Goal: Find specific fact

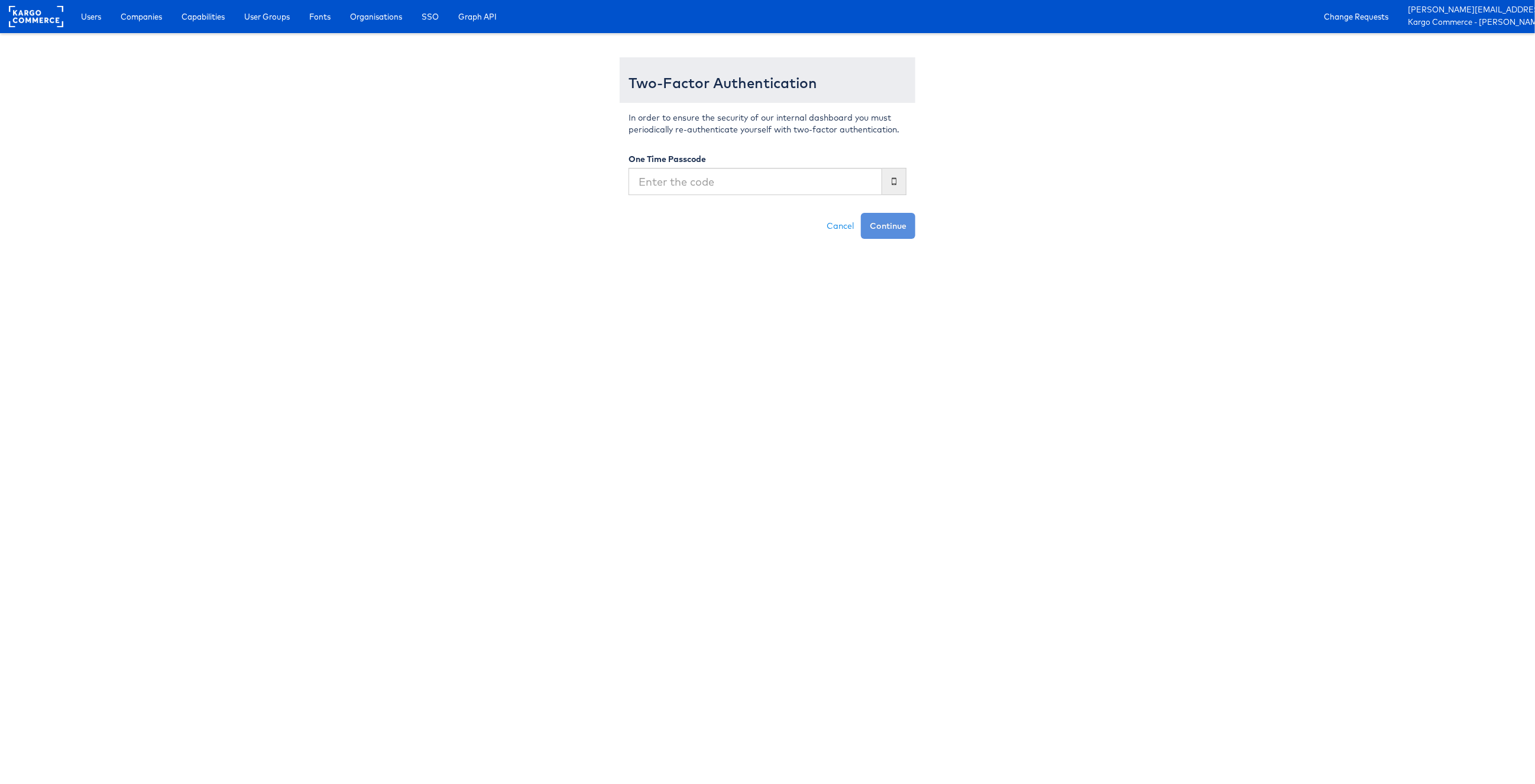
click at [838, 183] on input "text" at bounding box center [755, 182] width 253 height 28
type input "490937"
click at [861, 213] on button "Continue" at bounding box center [888, 226] width 54 height 26
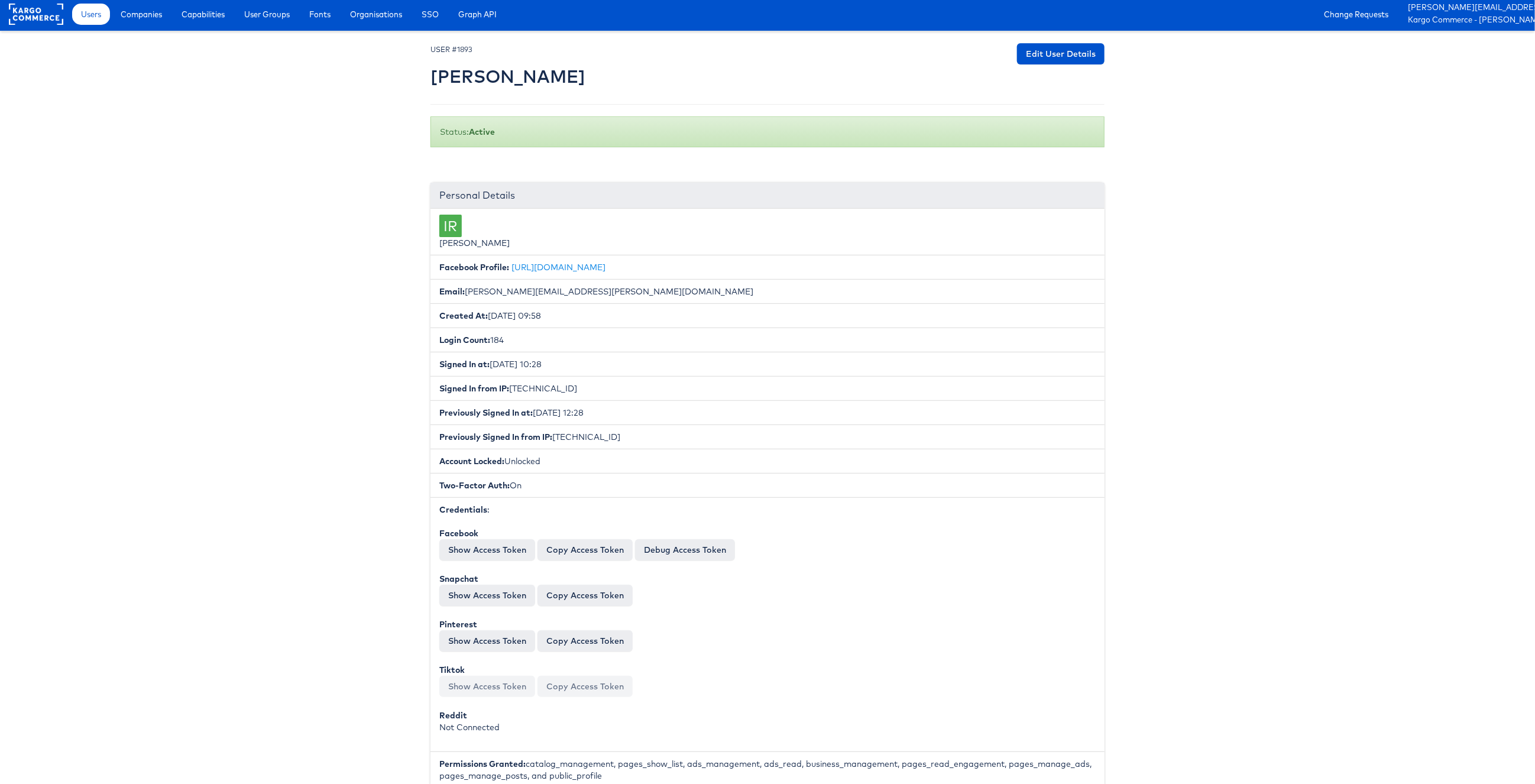
scroll to position [7, 0]
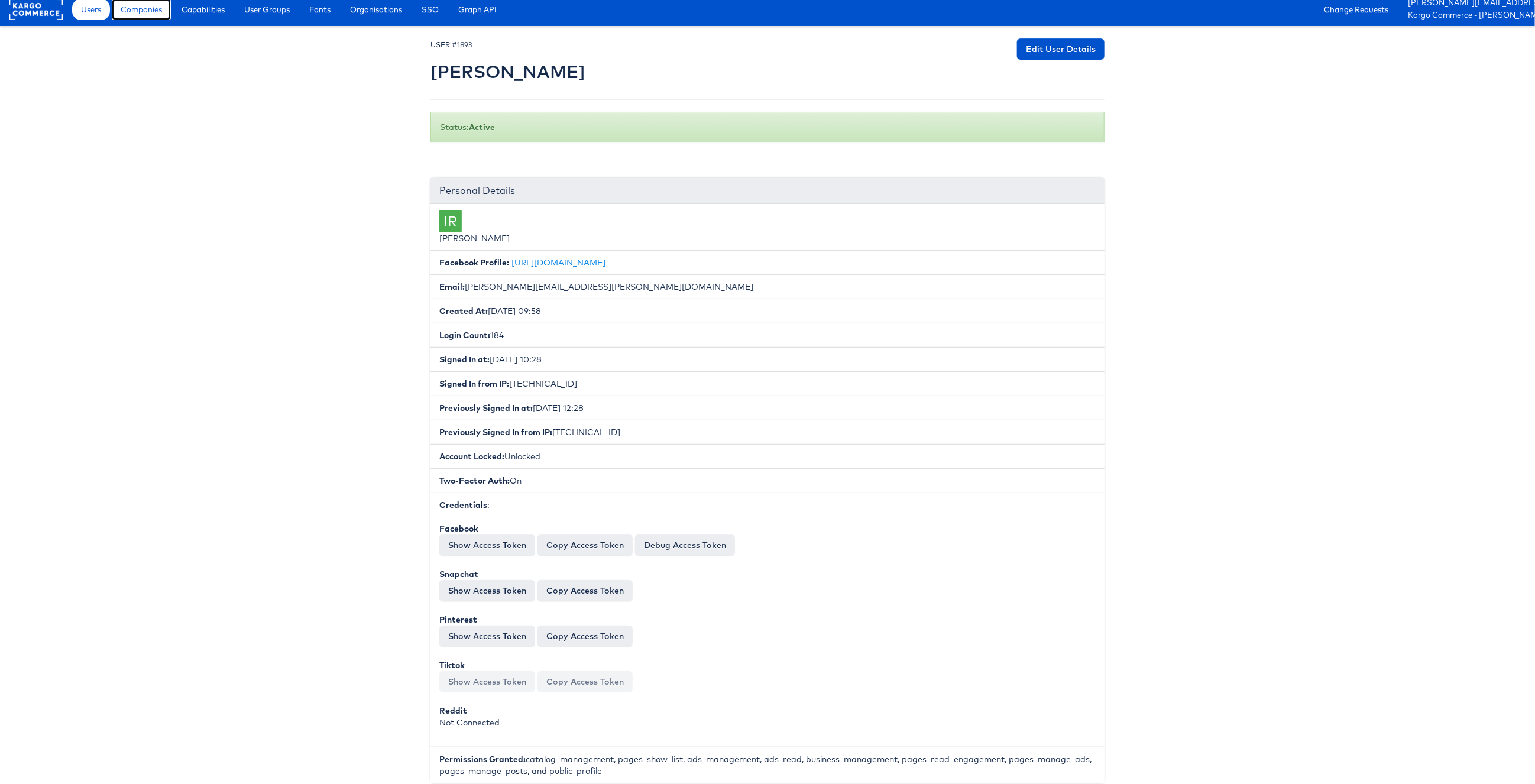
click at [132, 8] on span "Companies" at bounding box center [141, 9] width 41 height 12
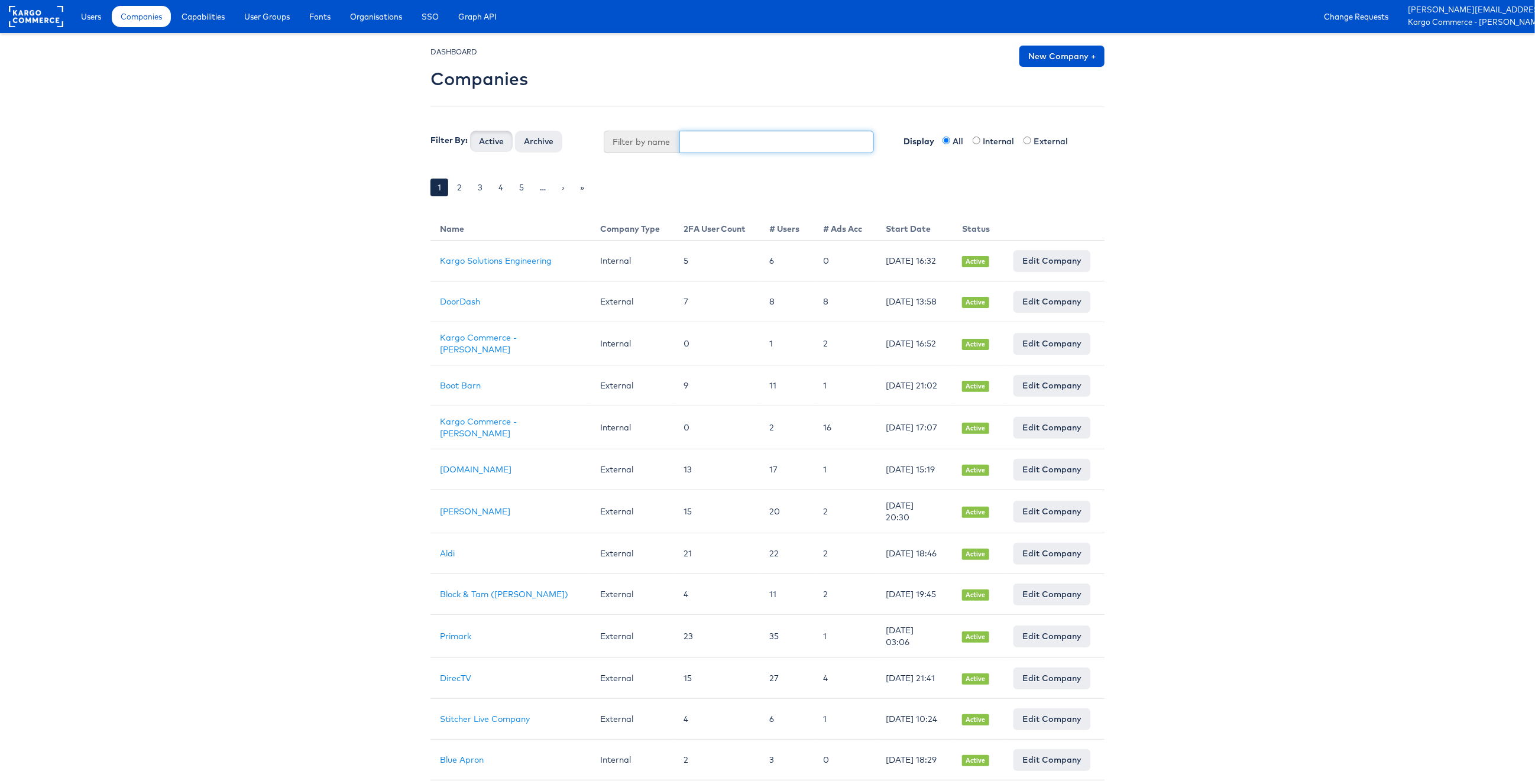
click at [701, 142] on input "text" at bounding box center [776, 142] width 195 height 23
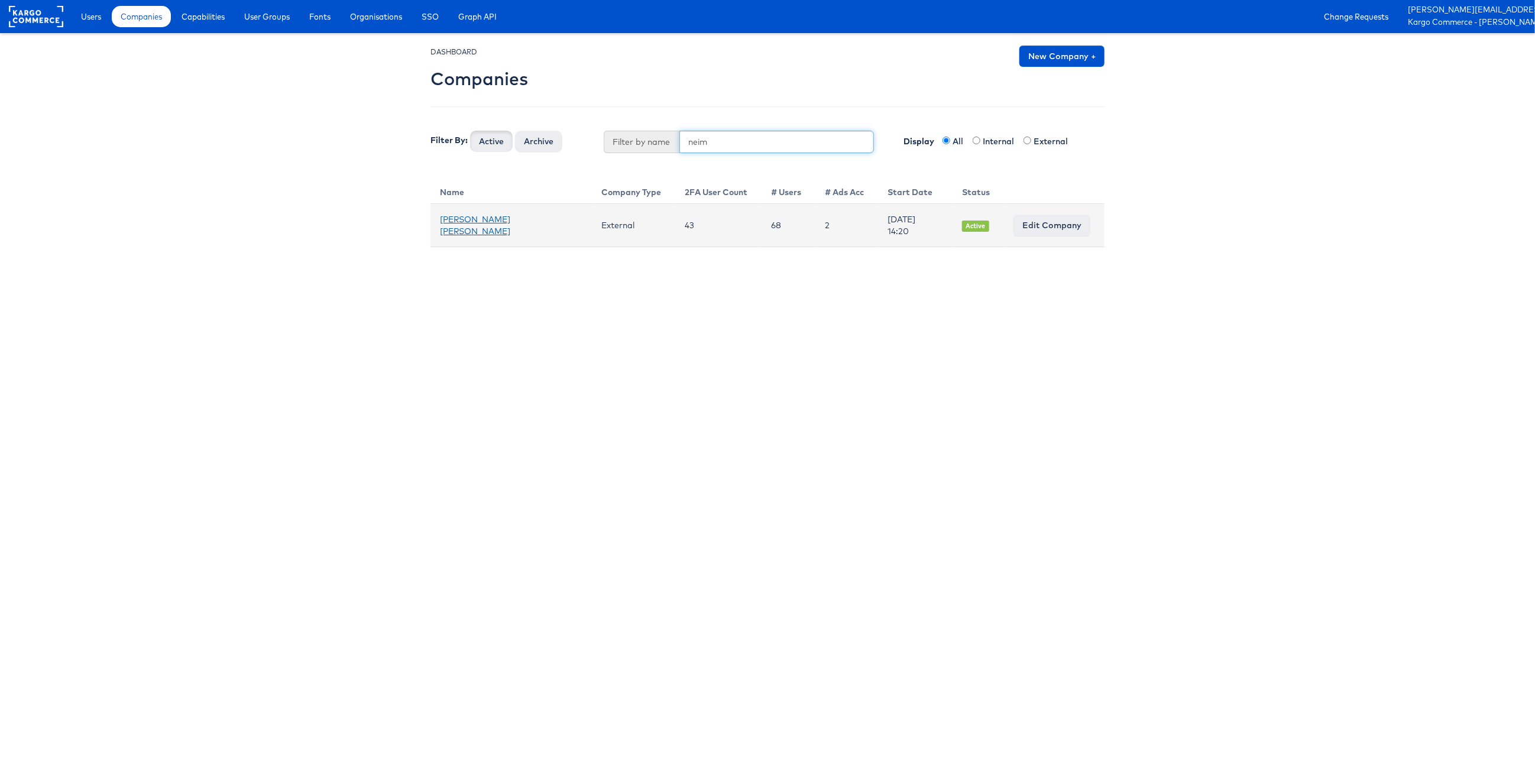
type input "neim"
click at [474, 227] on link "Neiman Marcus" at bounding box center [475, 225] width 70 height 23
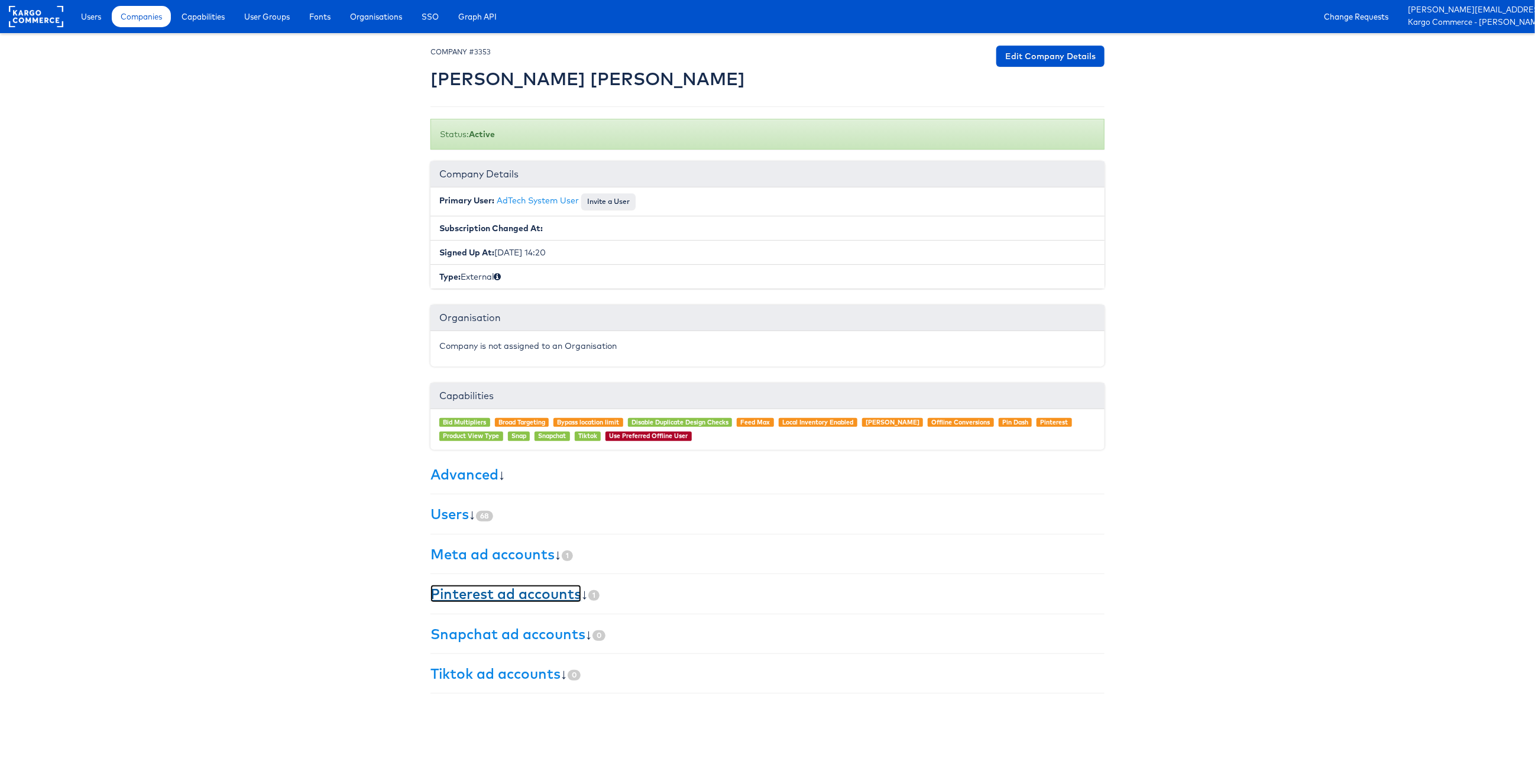
click at [526, 592] on link "Pinterest ad accounts" at bounding box center [505, 593] width 151 height 18
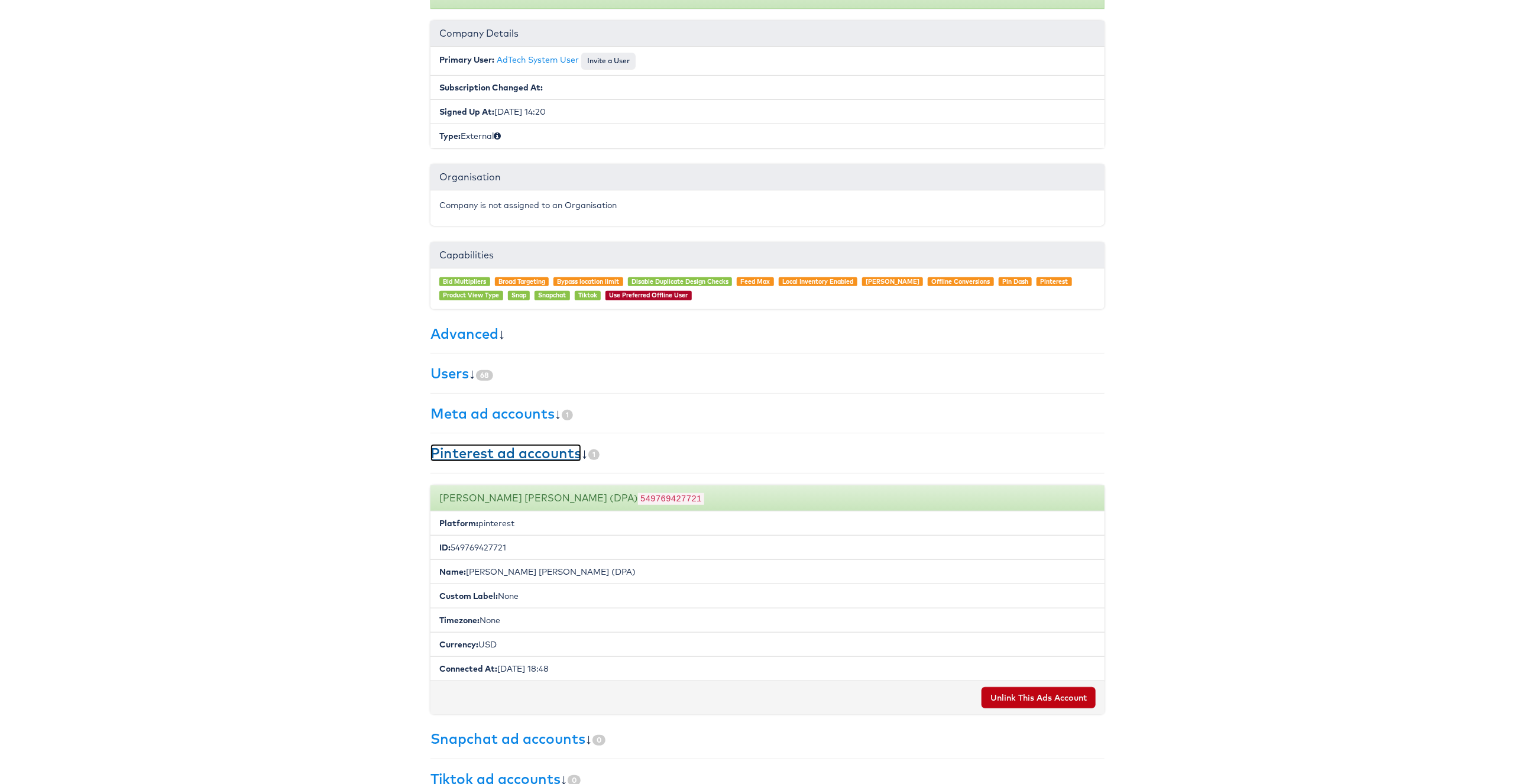
scroll to position [176, 0]
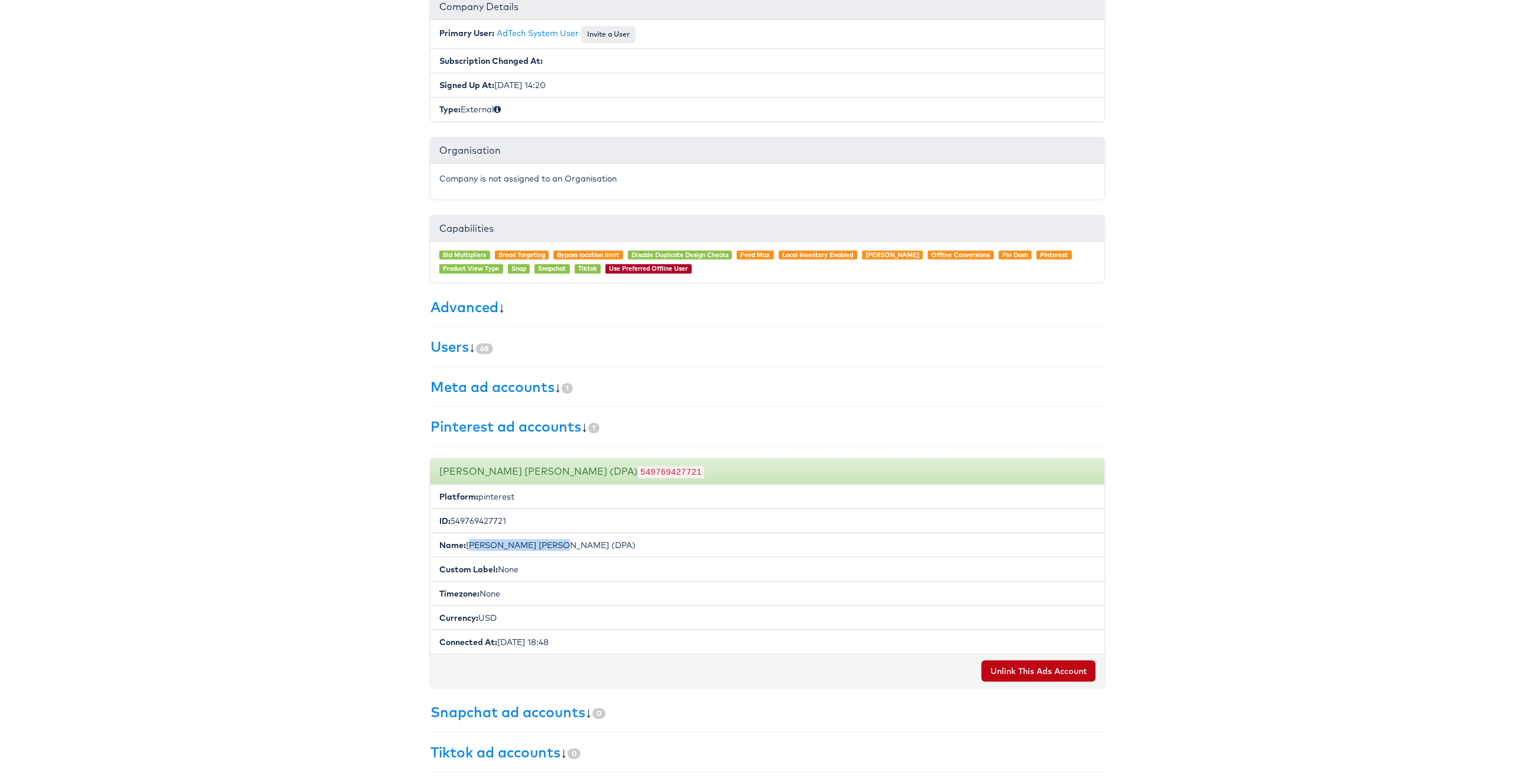
drag, startPoint x: 469, startPoint y: 545, endPoint x: 571, endPoint y: 538, distance: 102.2
click at [571, 538] on li "Name: Neiman Marcus (DPA)" at bounding box center [767, 545] width 674 height 25
copy li "Neiman Marcus (DPA)"
click at [480, 516] on li "ID: 549769427721" at bounding box center [767, 521] width 674 height 25
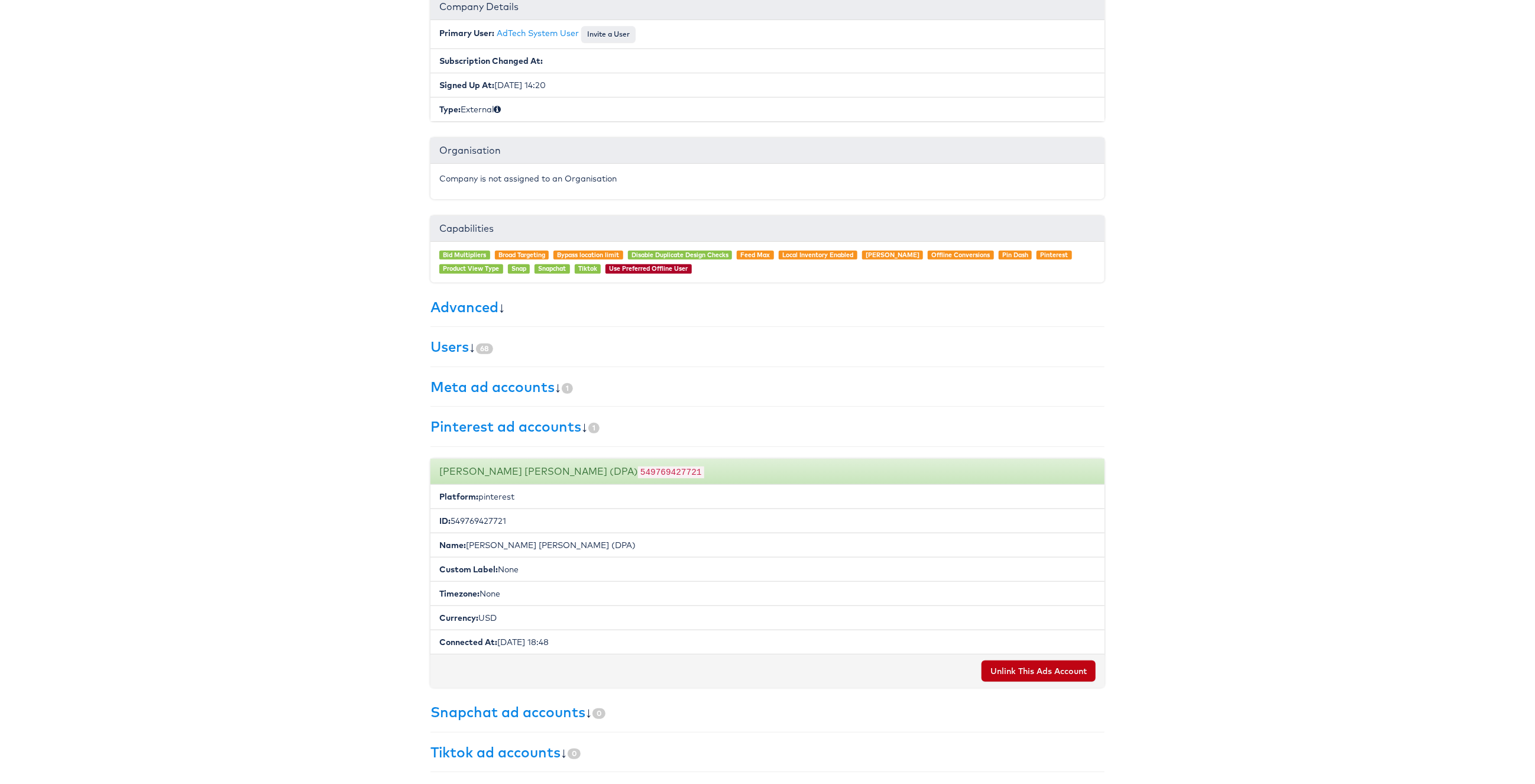
copy li "549769427721"
